Goal: Task Accomplishment & Management: Manage account settings

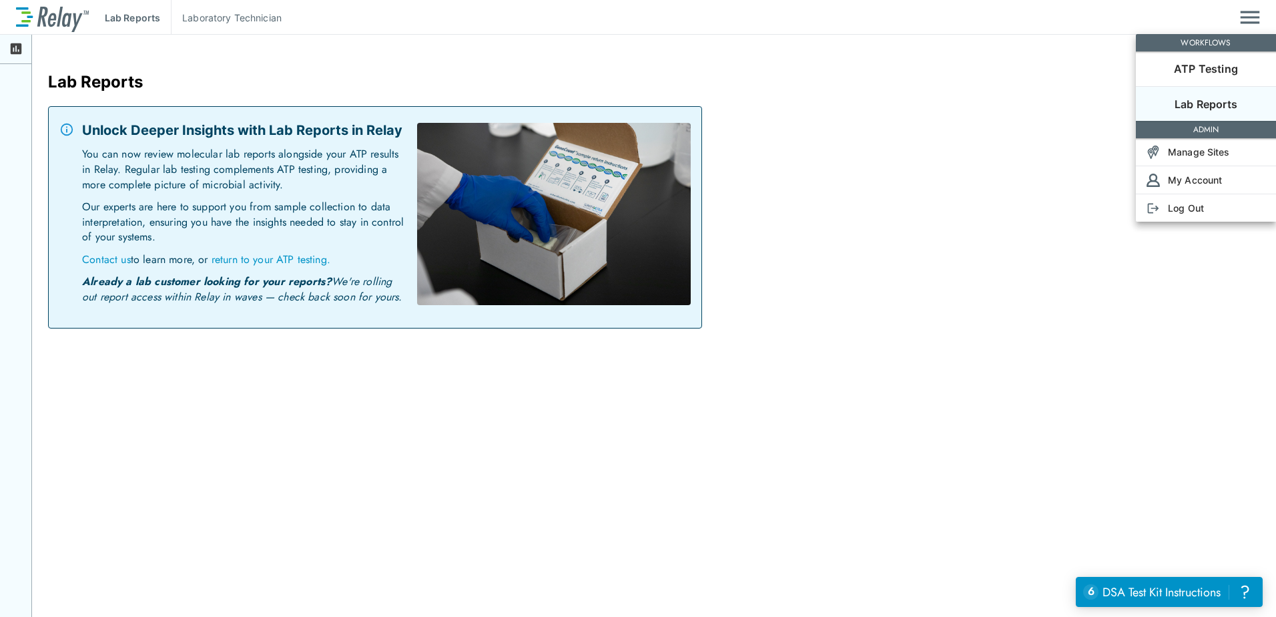
click at [16, 47] on div at bounding box center [638, 308] width 1276 height 617
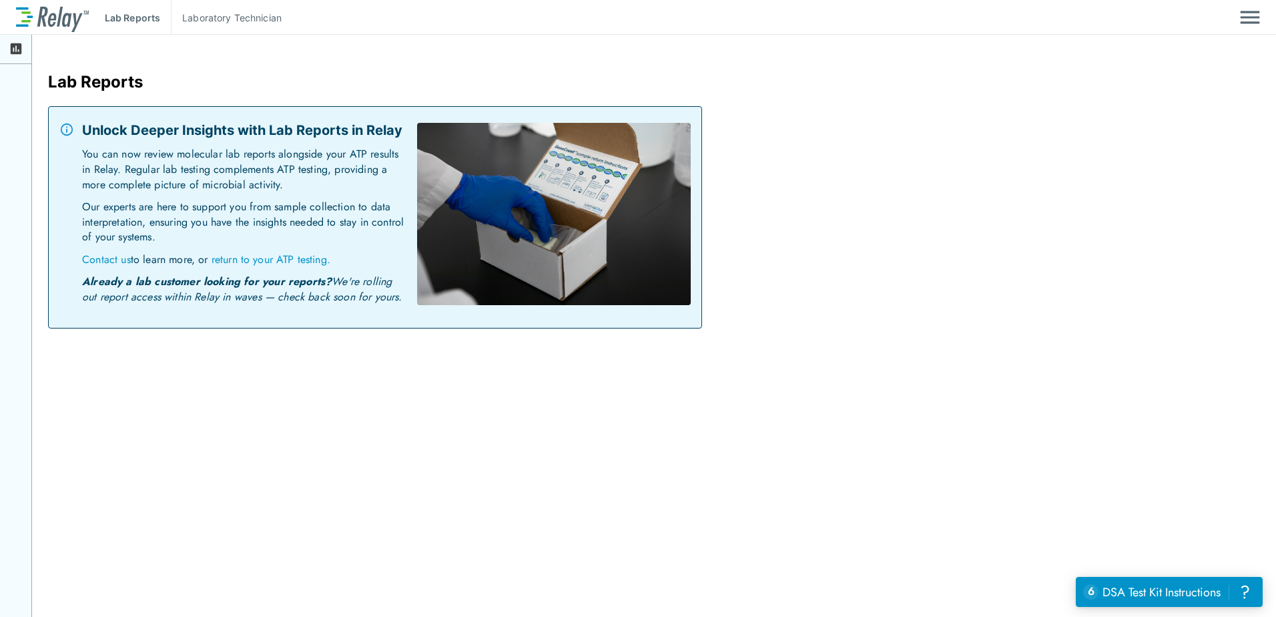
drag, startPoint x: 125, startPoint y: 27, endPoint x: 150, endPoint y: 22, distance: 25.1
click at [126, 27] on div "Lab Reports [MEDICAL_DATA]" at bounding box center [638, 17] width 1244 height 35
click at [222, 21] on p "[MEDICAL_DATA]" at bounding box center [231, 18] width 99 height 14
drag, startPoint x: 222, startPoint y: 21, endPoint x: 81, endPoint y: 18, distance: 140.2
click at [113, 22] on p "Lab Reports" at bounding box center [132, 18] width 55 height 14
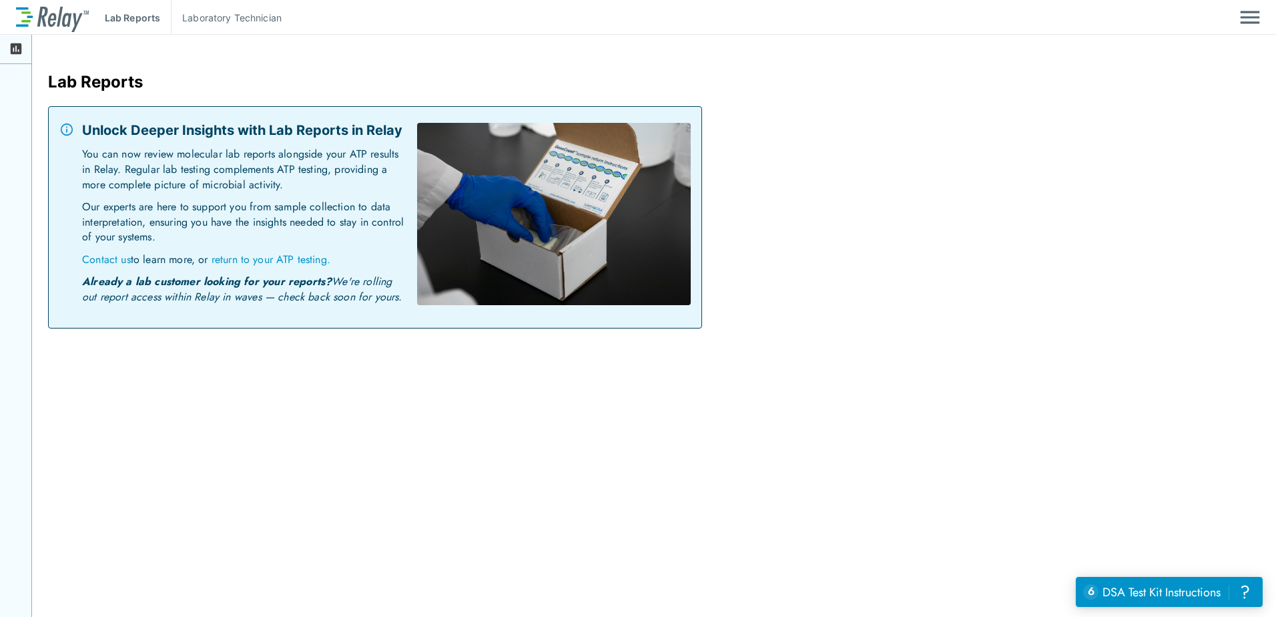
click at [16, 15] on img at bounding box center [52, 17] width 73 height 29
click at [1258, 25] on img "Main menu" at bounding box center [1250, 17] width 20 height 25
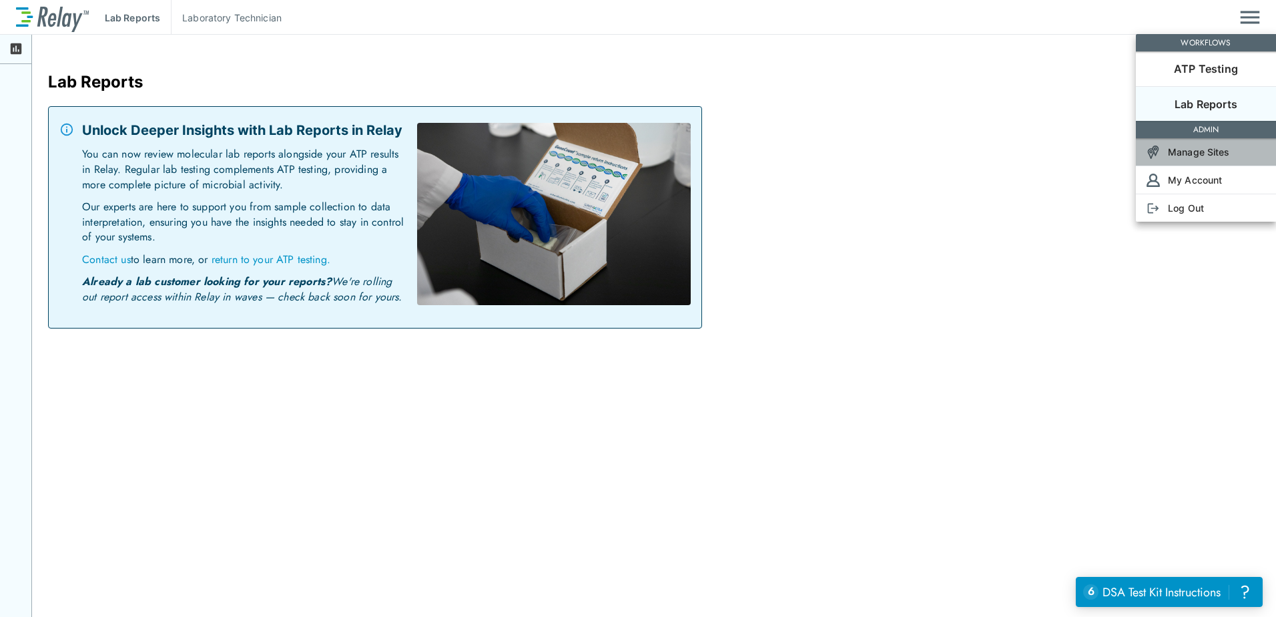
click at [1199, 152] on p "Manage Sites" at bounding box center [1199, 152] width 62 height 14
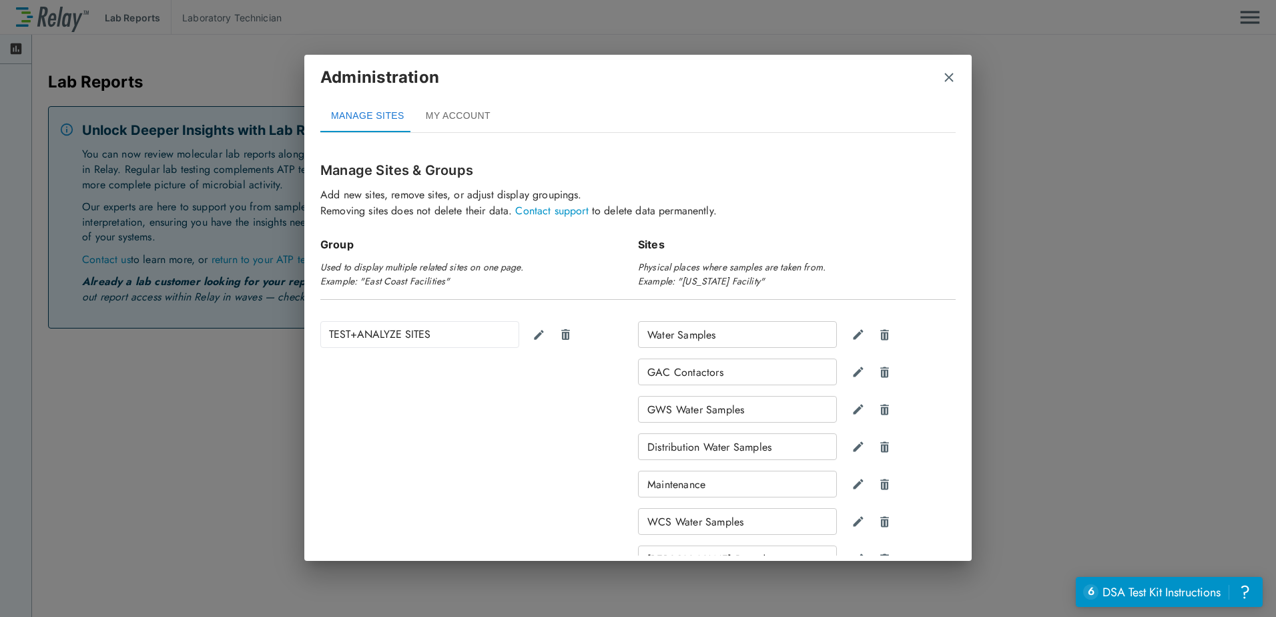
drag, startPoint x: 450, startPoint y: 111, endPoint x: 459, endPoint y: 113, distance: 9.7
click at [451, 111] on button "MY ACCOUNT" at bounding box center [458, 116] width 86 height 32
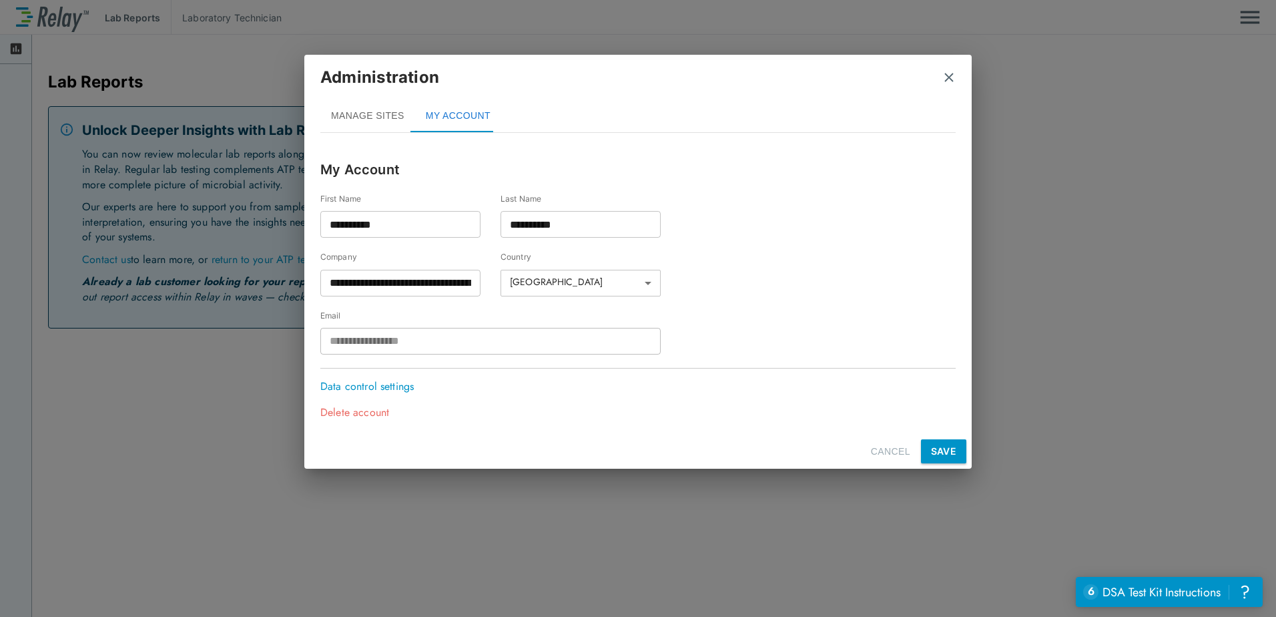
click at [946, 74] on img "close" at bounding box center [949, 77] width 13 height 13
